Goal: Find specific page/section: Find specific page/section

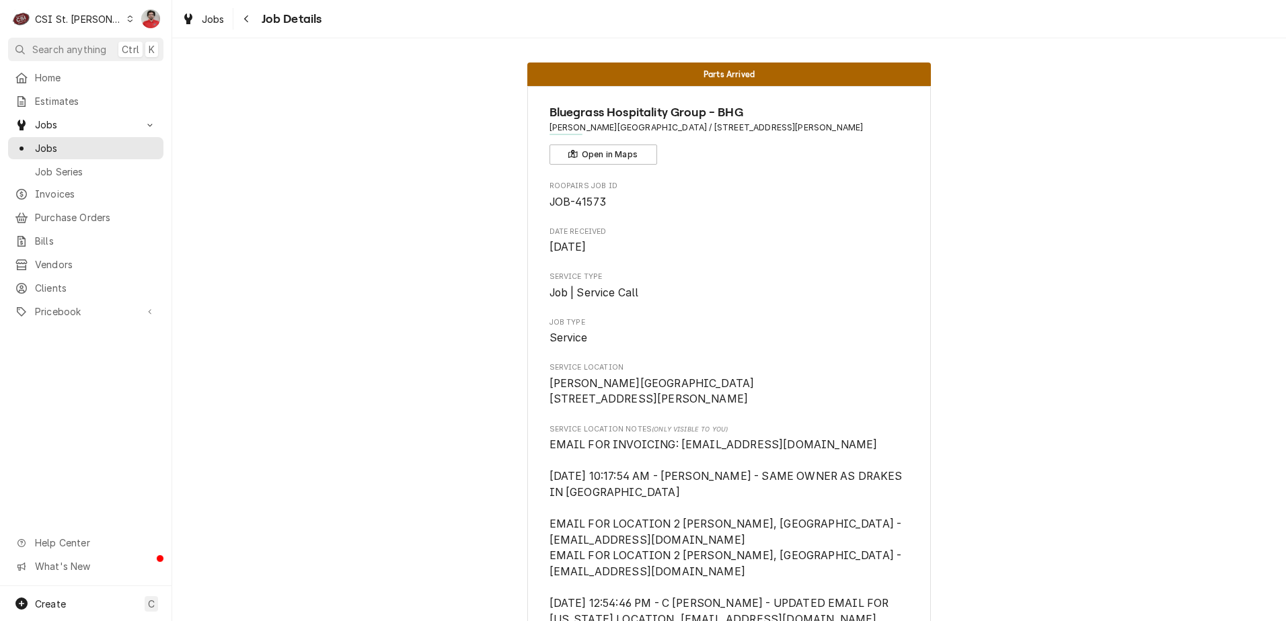
scroll to position [2114, 0]
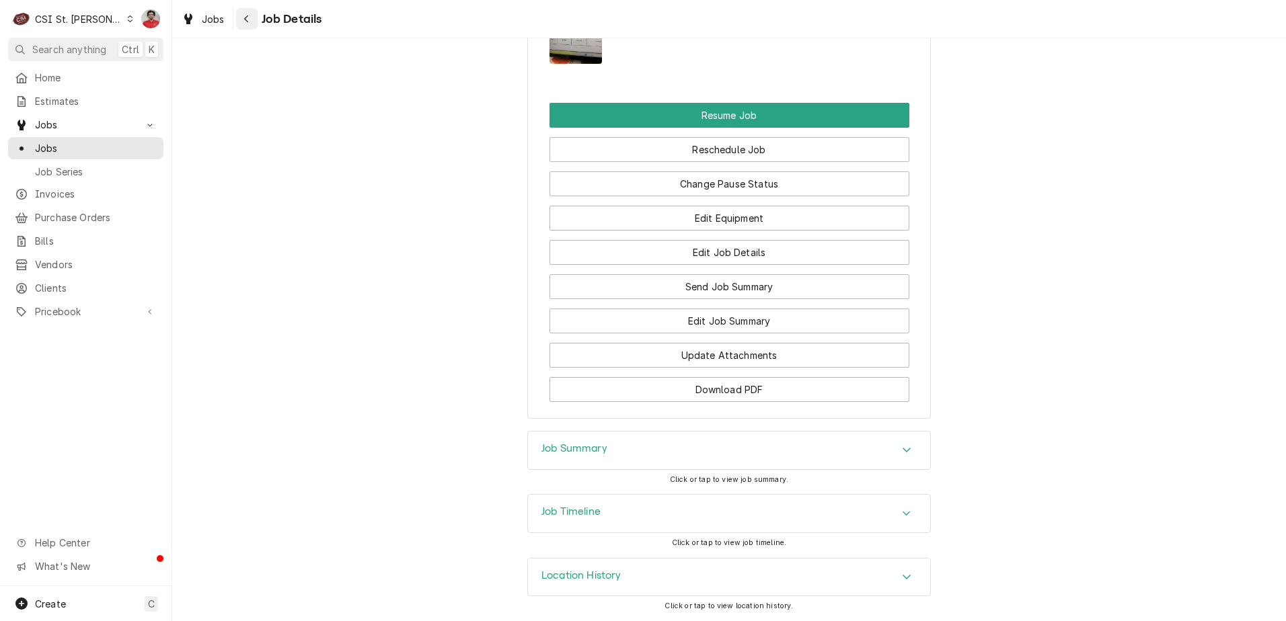
click at [244, 22] on icon "Navigate back" at bounding box center [246, 18] width 6 height 9
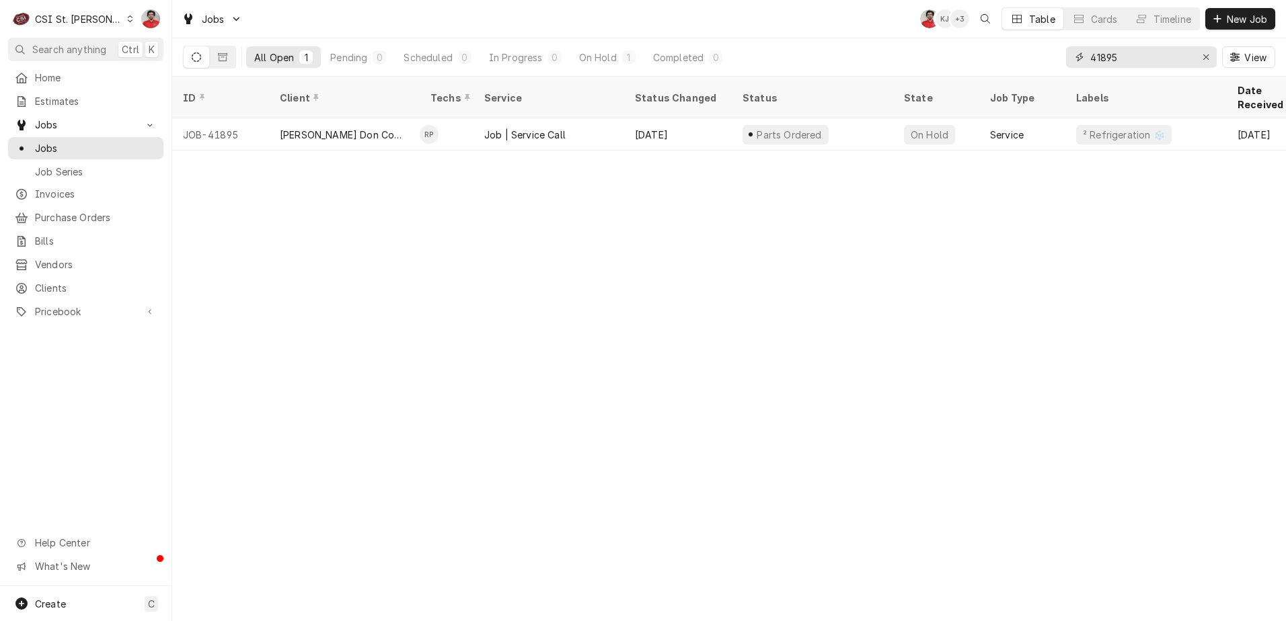
drag, startPoint x: 1043, startPoint y: 39, endPoint x: 954, endPoint y: 37, distance: 88.8
click at [966, 39] on div "All Open 1 Pending 0 Scheduled 0 In Progress 0 On Hold 1 Completed 0 41895 View" at bounding box center [729, 57] width 1092 height 38
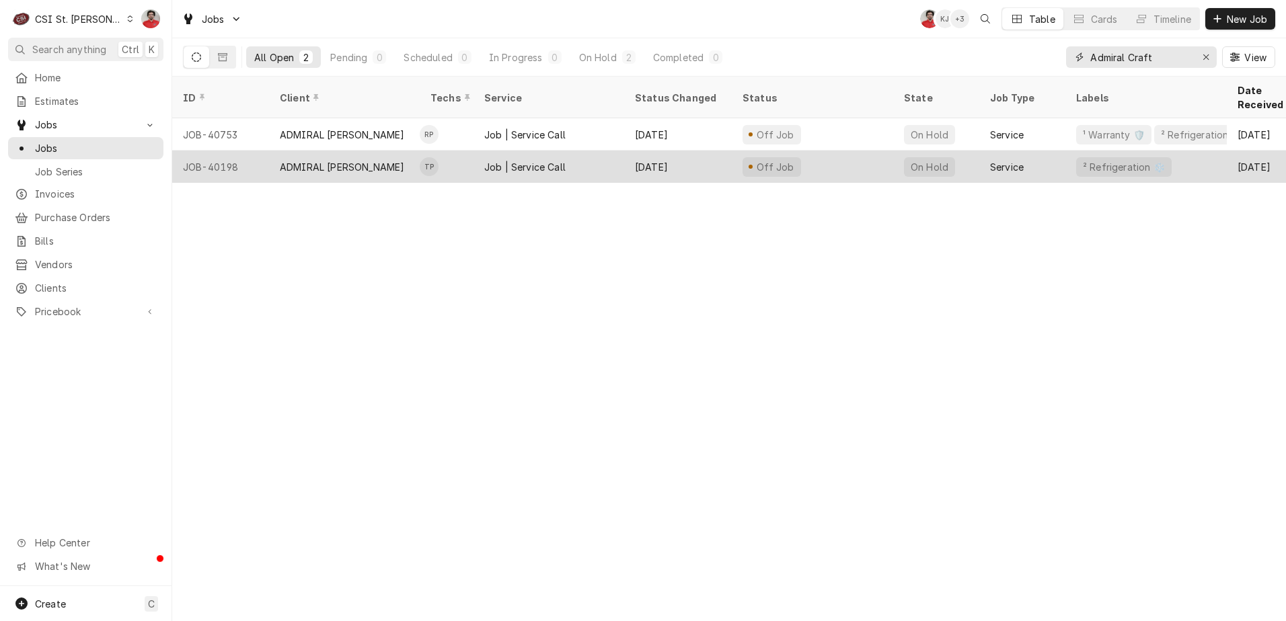
type input "Admiral Craft"
click at [588, 155] on div "Job | Service Call" at bounding box center [549, 167] width 151 height 32
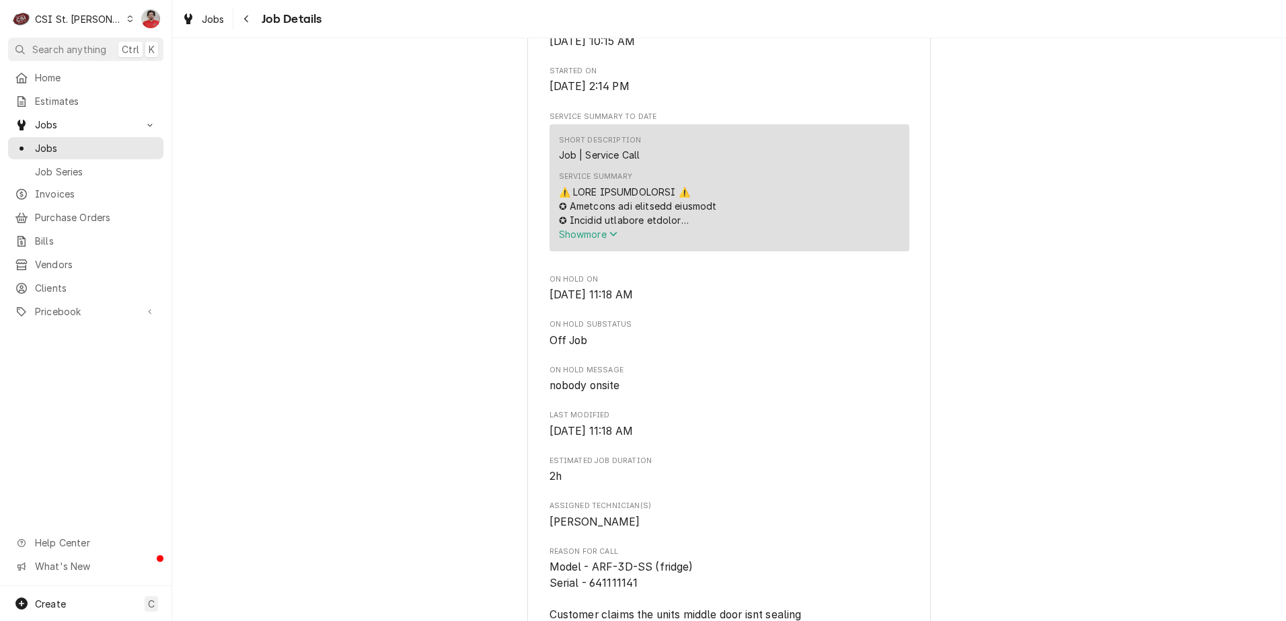
scroll to position [807, 0]
